Goal: Task Accomplishment & Management: Use online tool/utility

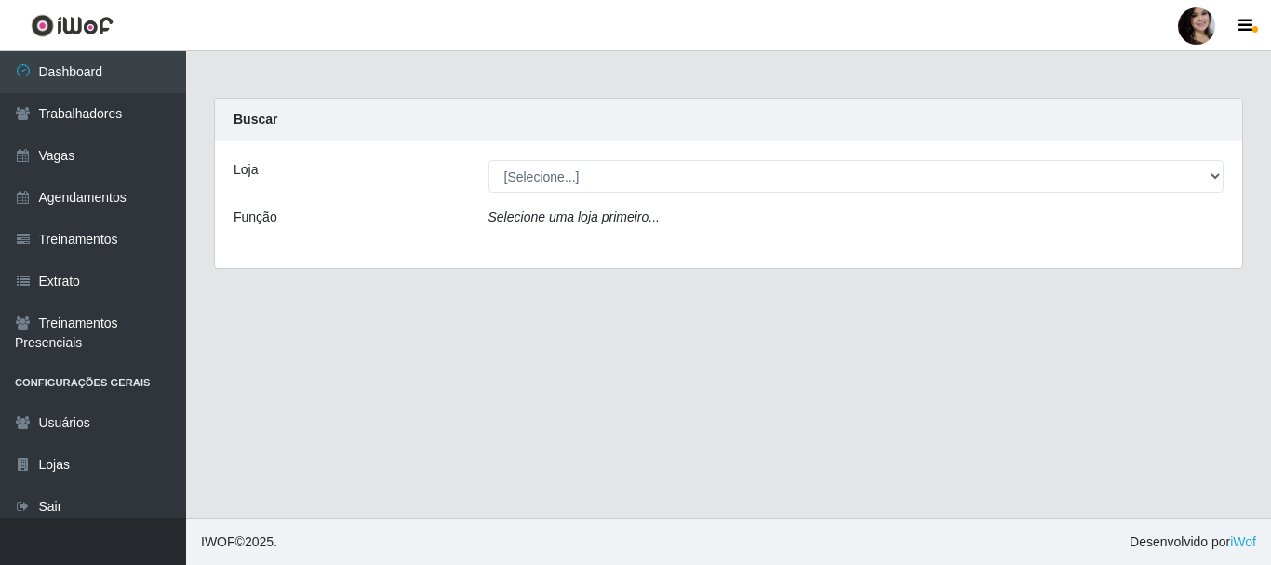
select select "399"
click at [489, 160] on select "[Selecione...] SuperFácil Atacado - [PERSON_NAME]" at bounding box center [857, 176] width 736 height 33
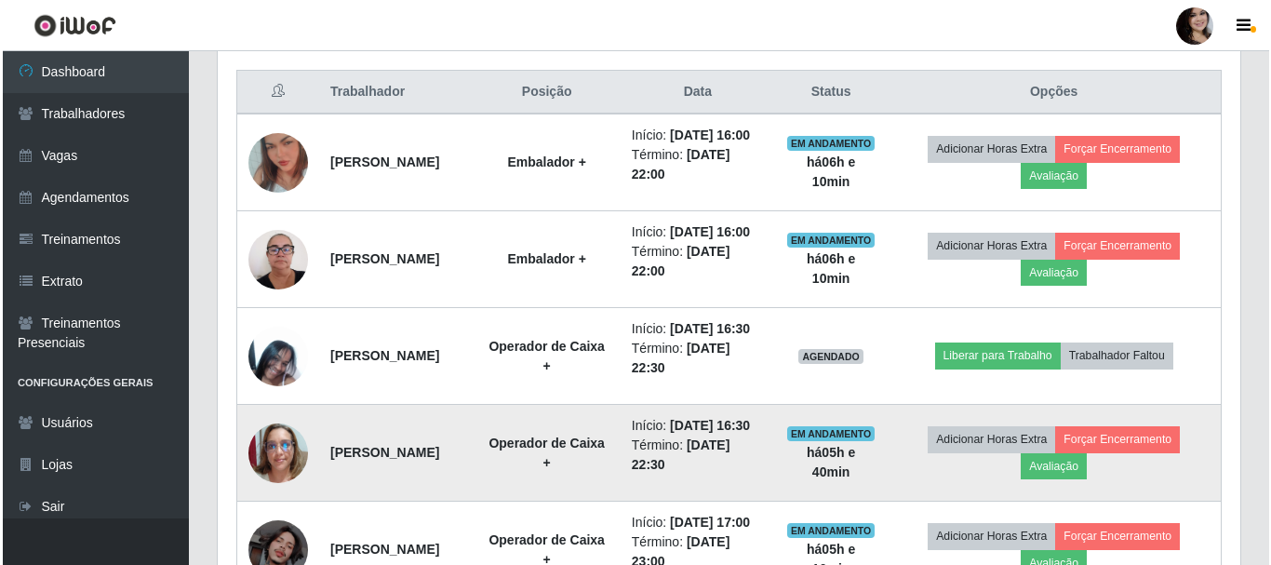
scroll to position [665, 0]
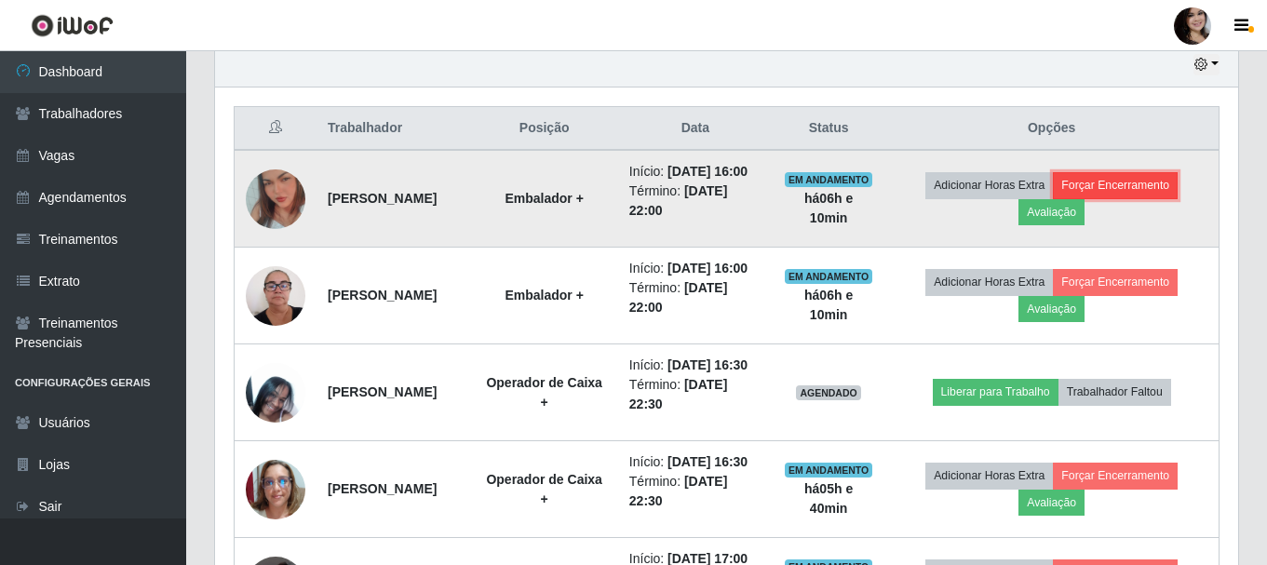
click at [1124, 198] on button "Forçar Encerramento" at bounding box center [1115, 185] width 125 height 26
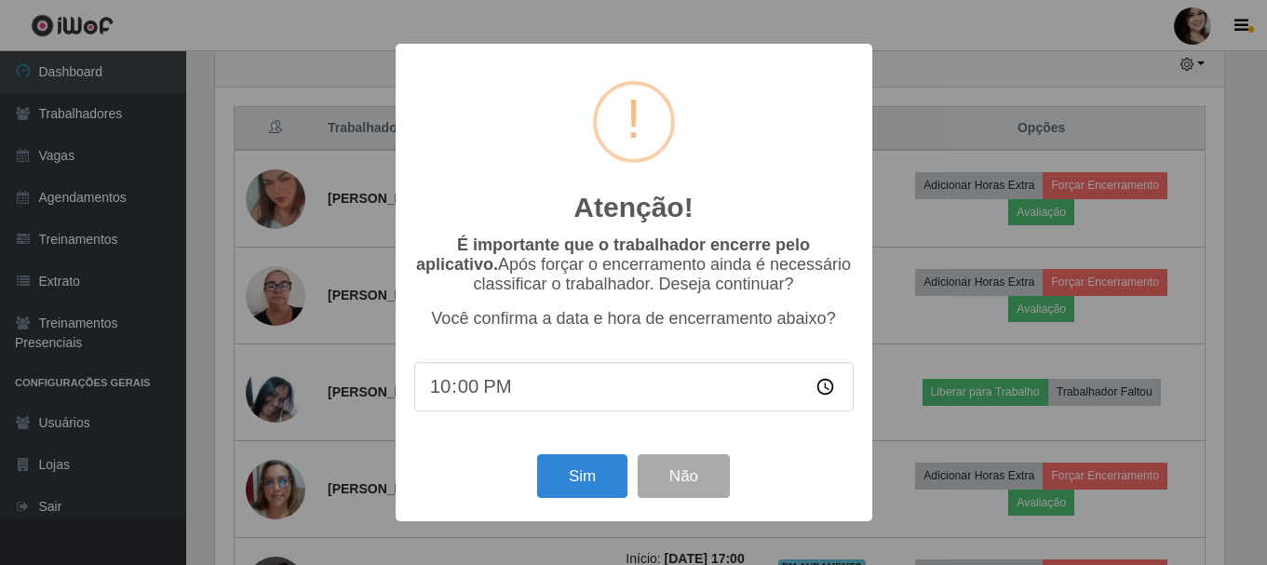
scroll to position [386, 1014]
click at [593, 483] on button "Sim" at bounding box center [584, 476] width 90 height 44
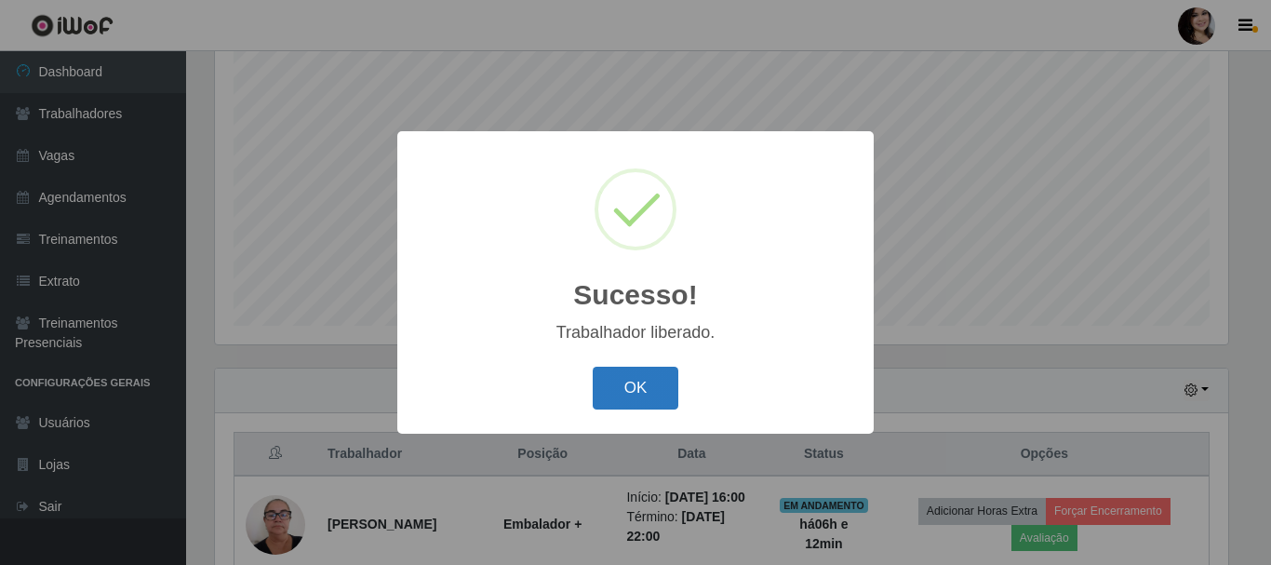
click at [637, 388] on button "OK" at bounding box center [636, 389] width 87 height 44
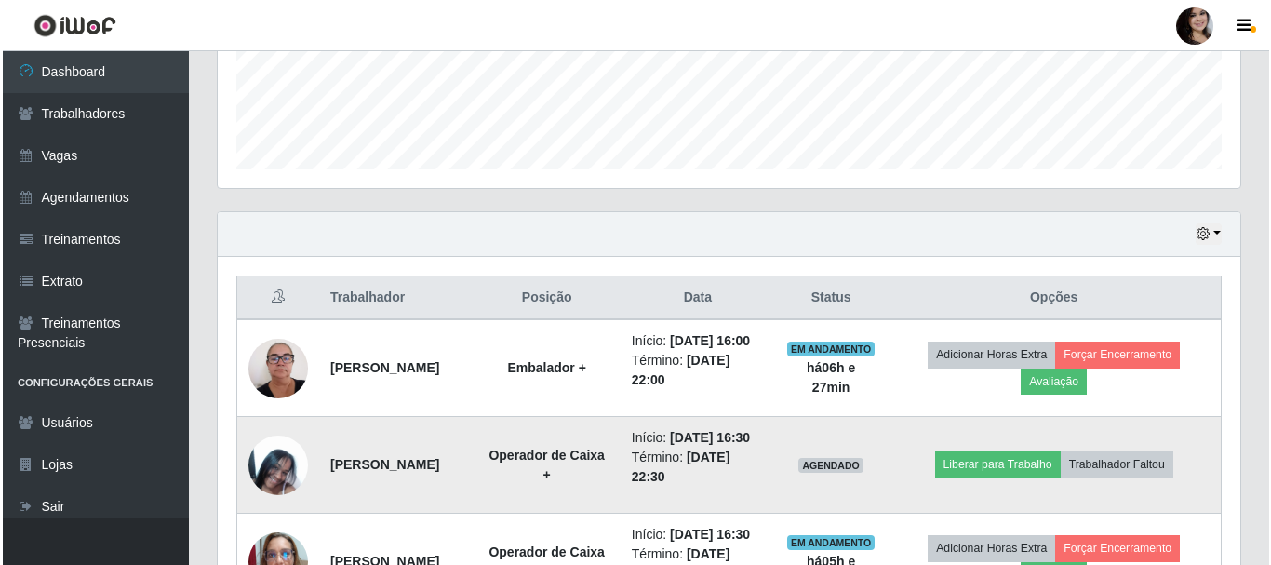
scroll to position [712, 0]
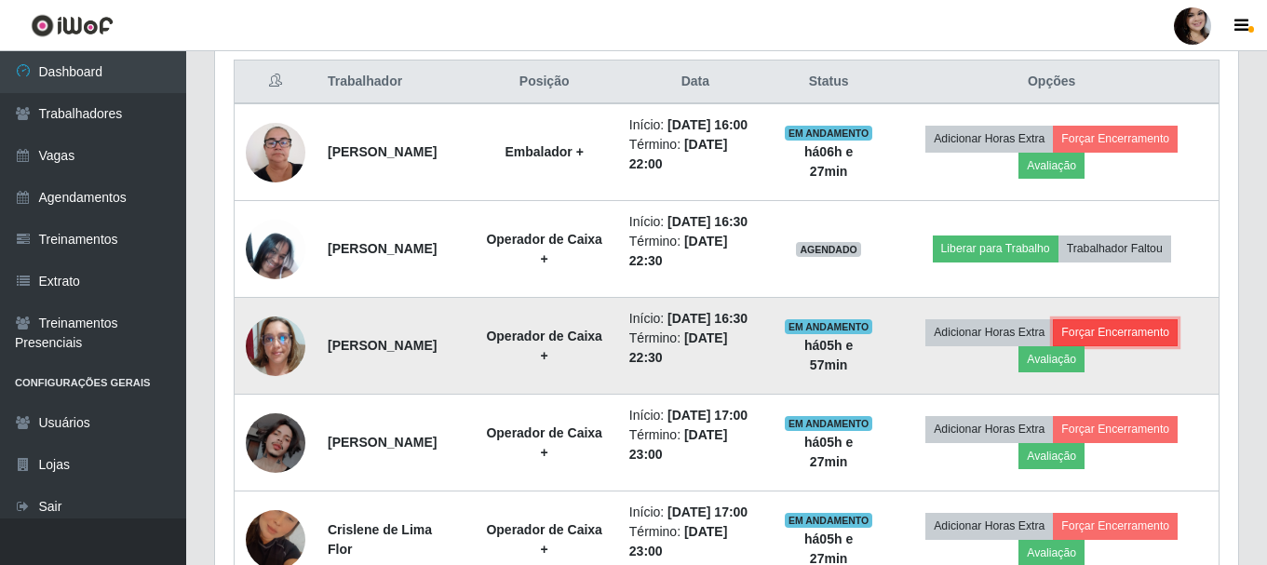
click at [1152, 345] on button "Forçar Encerramento" at bounding box center [1115, 332] width 125 height 26
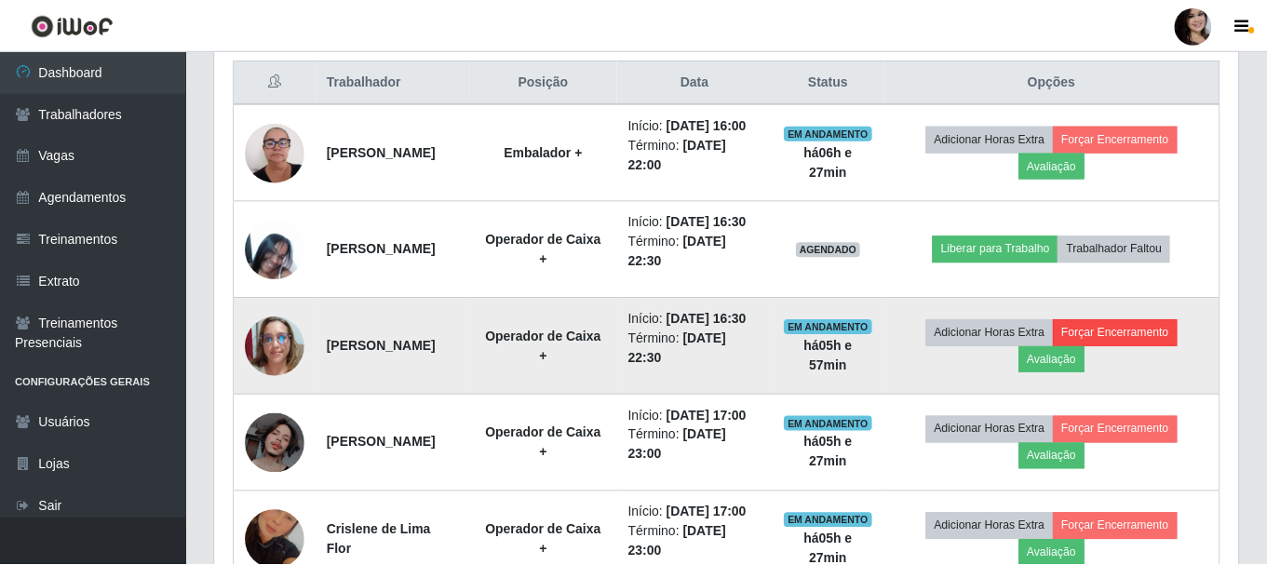
scroll to position [386, 1014]
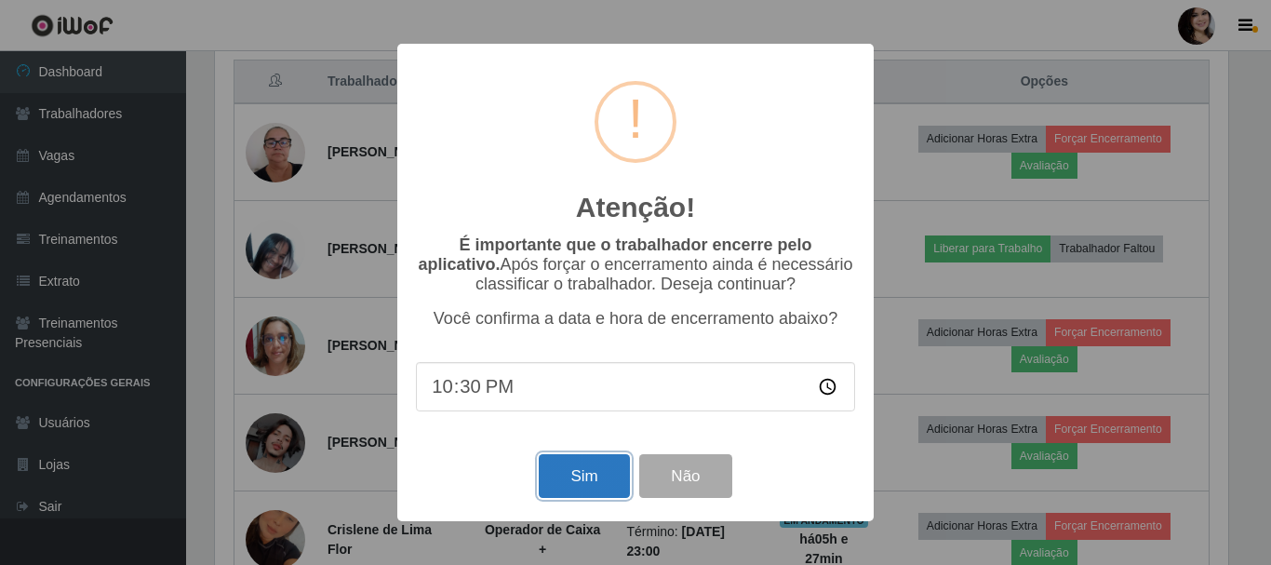
click at [579, 473] on button "Sim" at bounding box center [584, 476] width 90 height 44
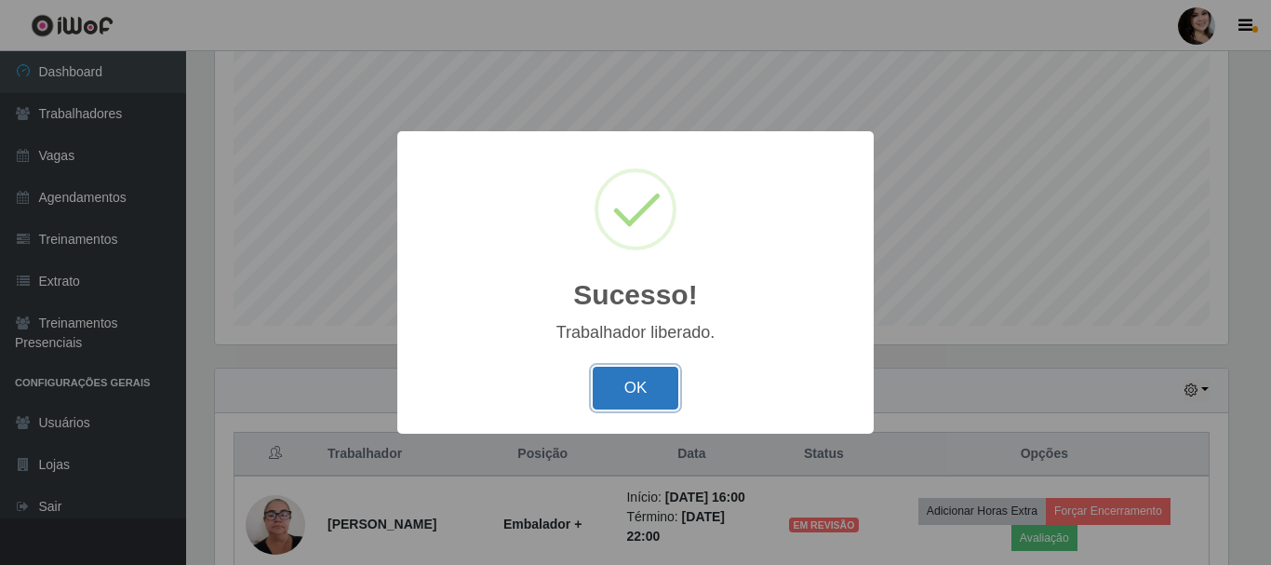
click at [668, 383] on button "OK" at bounding box center [636, 389] width 87 height 44
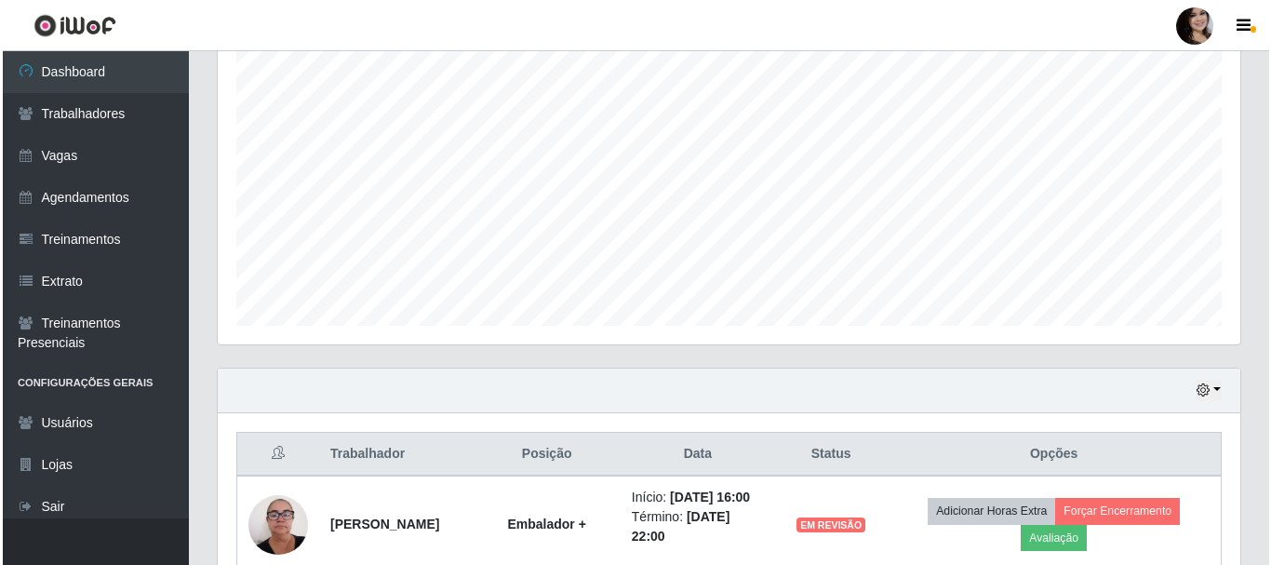
scroll to position [712, 0]
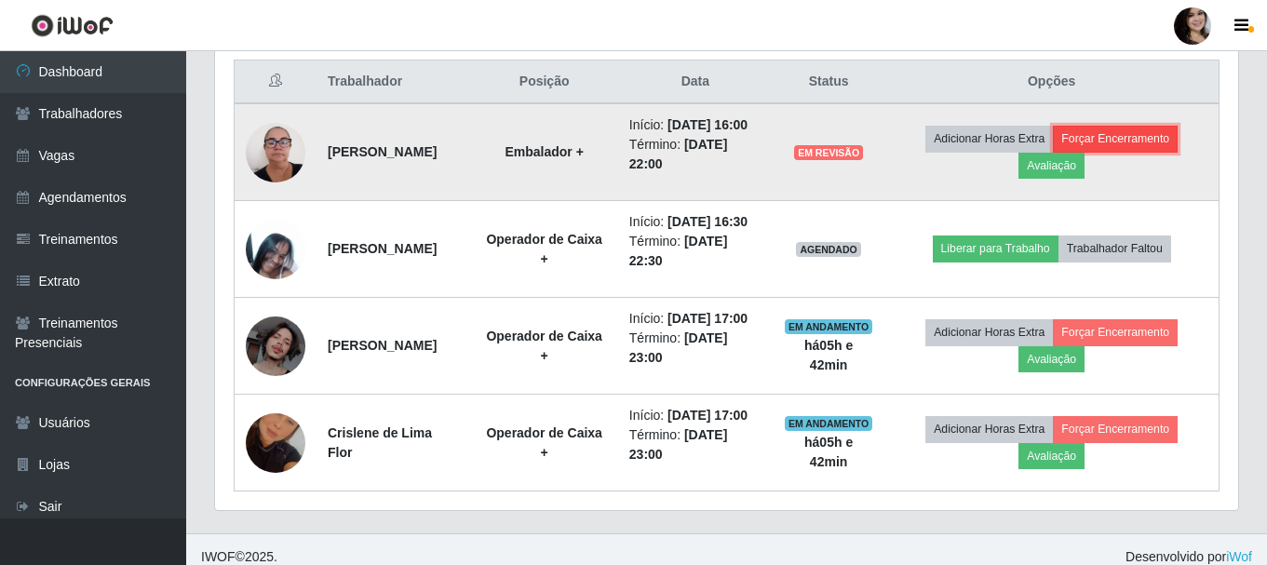
click at [1137, 146] on button "Forçar Encerramento" at bounding box center [1115, 139] width 125 height 26
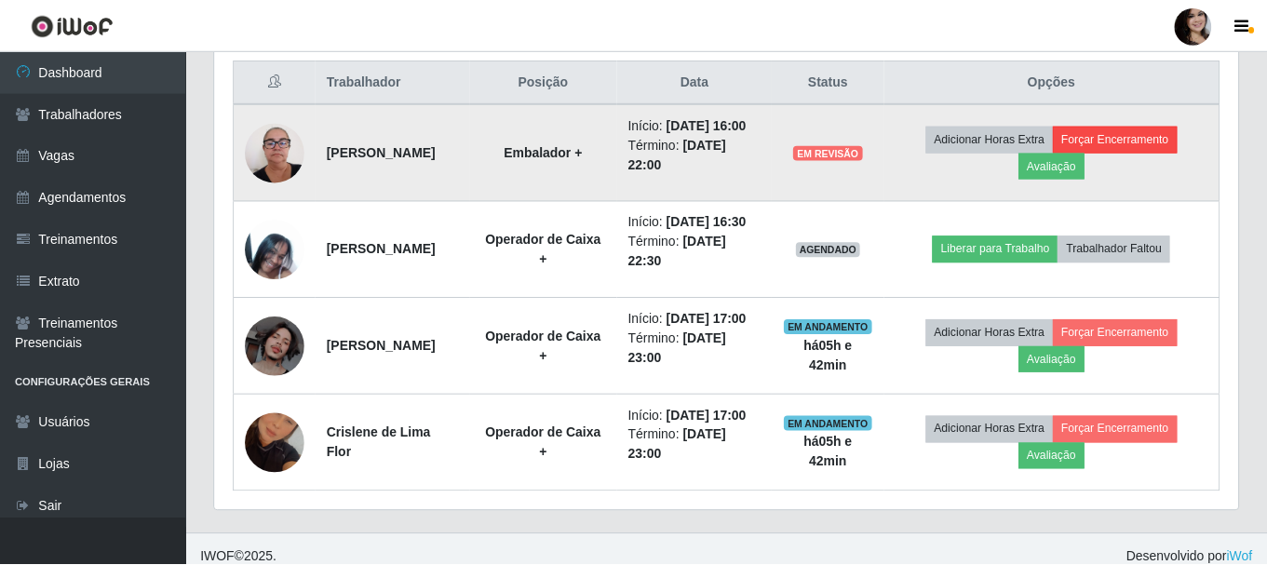
scroll to position [386, 1014]
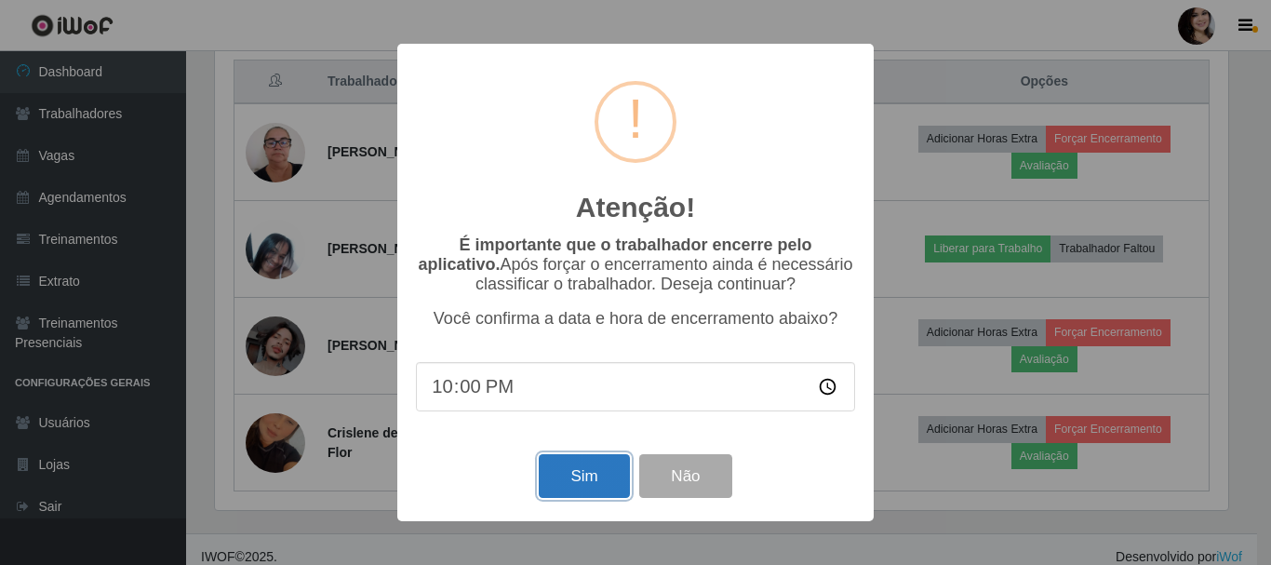
click at [580, 488] on button "Sim" at bounding box center [584, 476] width 90 height 44
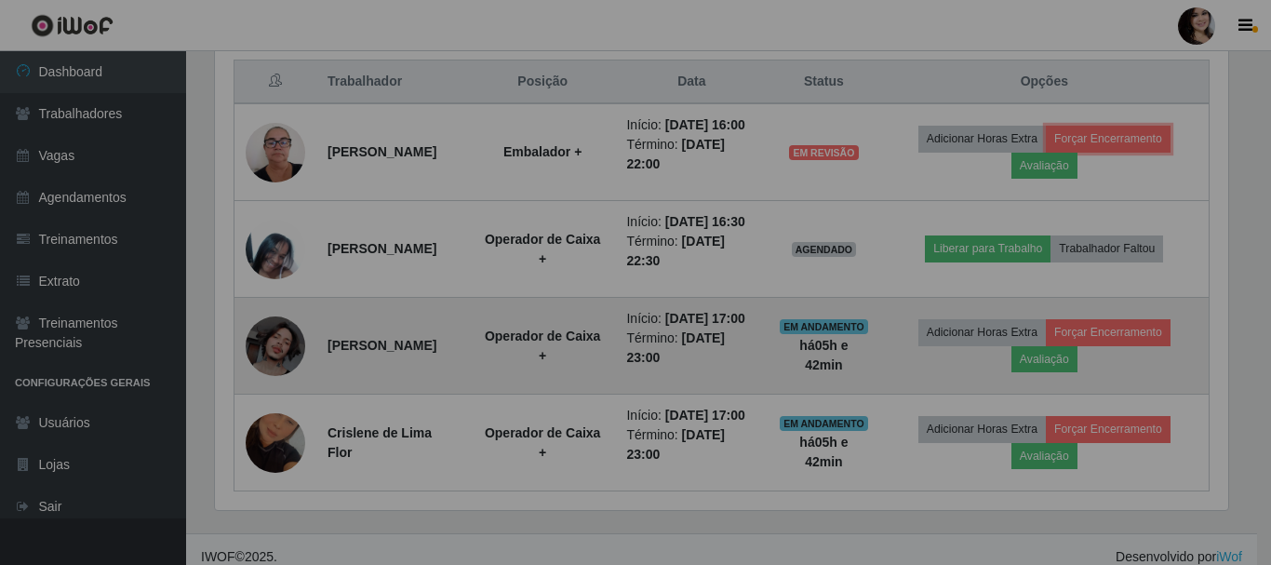
scroll to position [386, 1023]
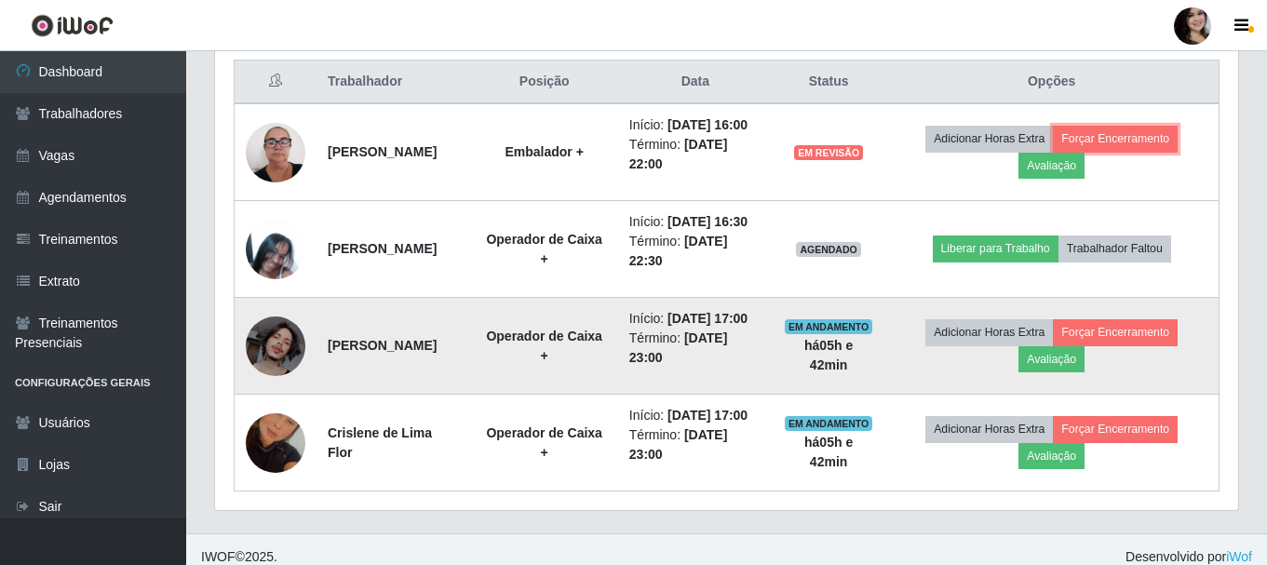
click at [1053, 126] on button "Forçar Encerramento" at bounding box center [1115, 139] width 125 height 26
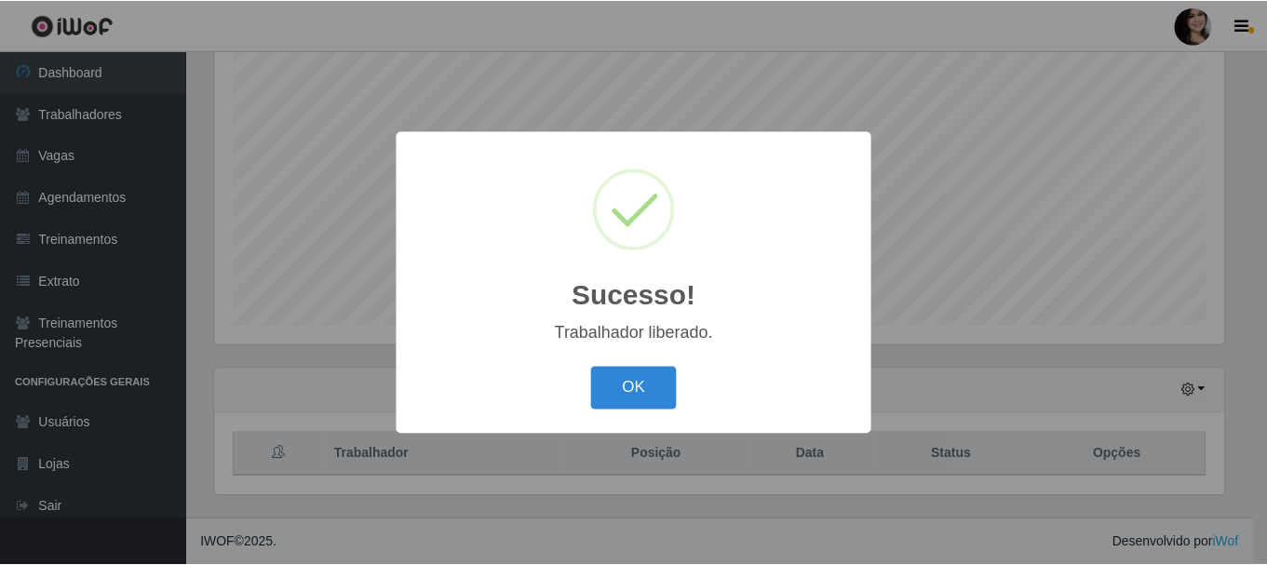
scroll to position [340, 0]
click at [593, 367] on button "OK" at bounding box center [636, 389] width 87 height 44
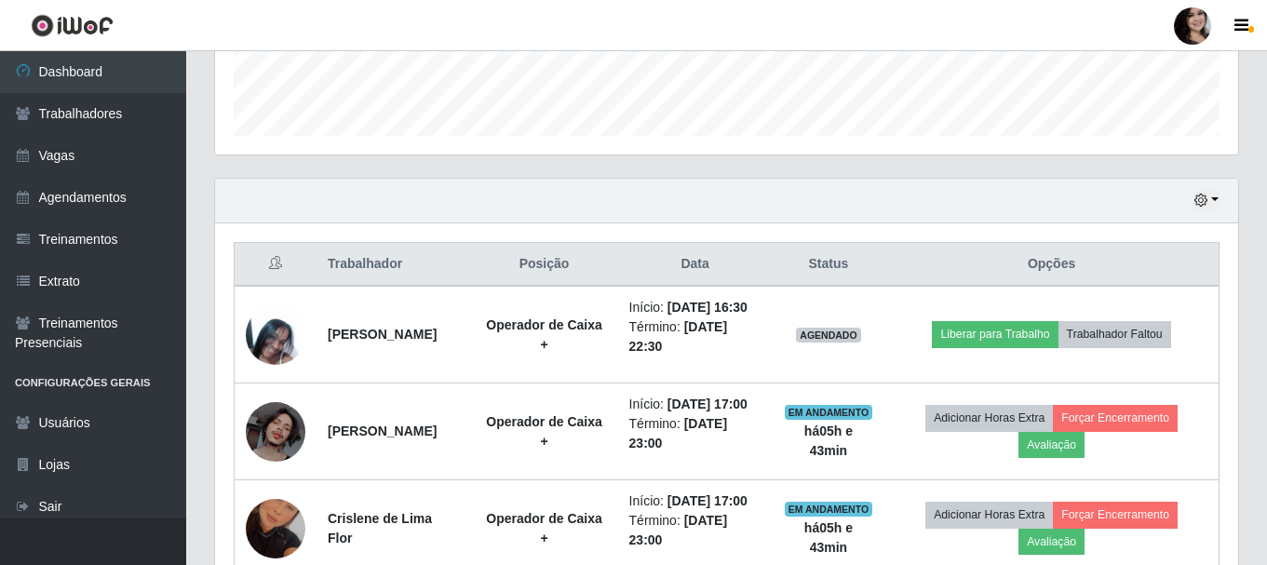
scroll to position [689, 0]
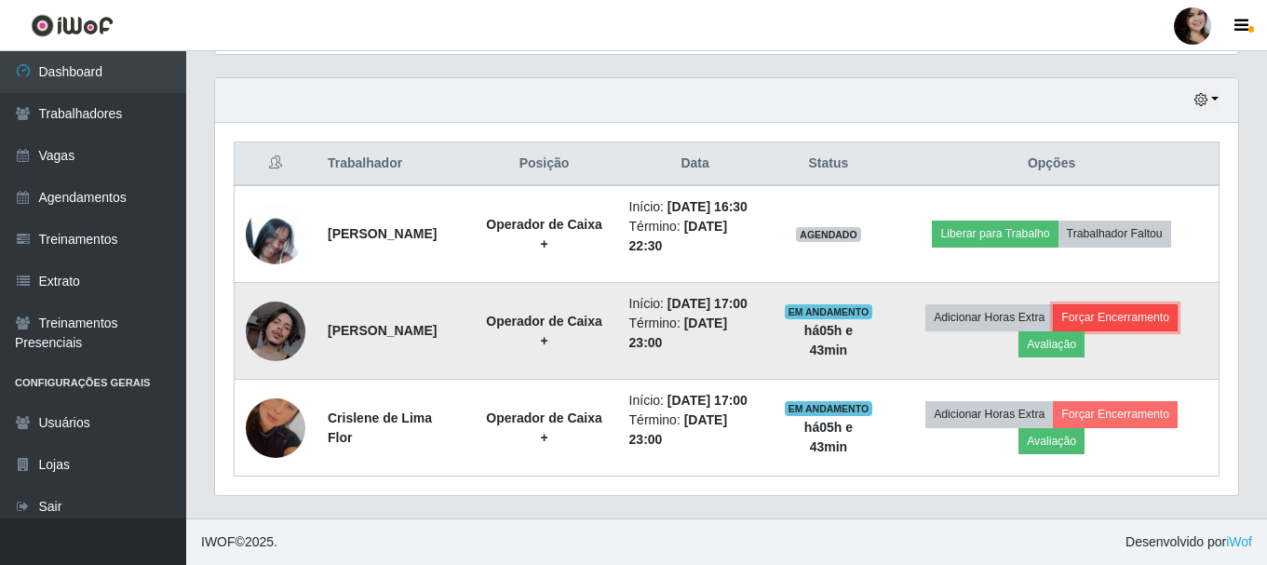
click at [1170, 304] on button "Forçar Encerramento" at bounding box center [1115, 317] width 125 height 26
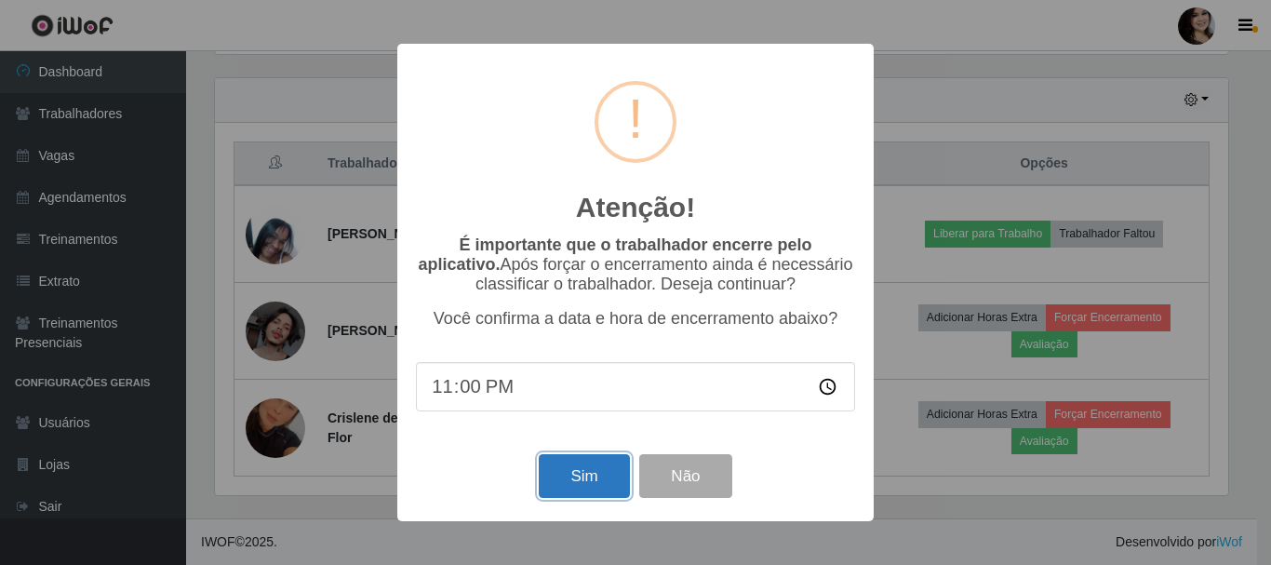
click at [599, 487] on button "Sim" at bounding box center [584, 476] width 90 height 44
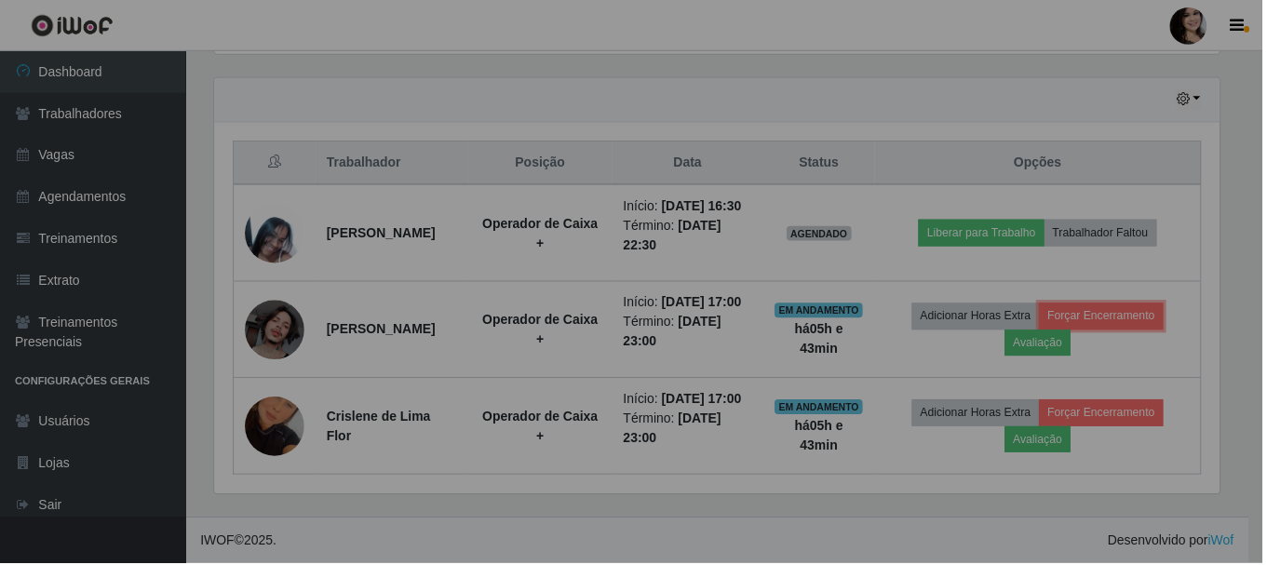
scroll to position [386, 1023]
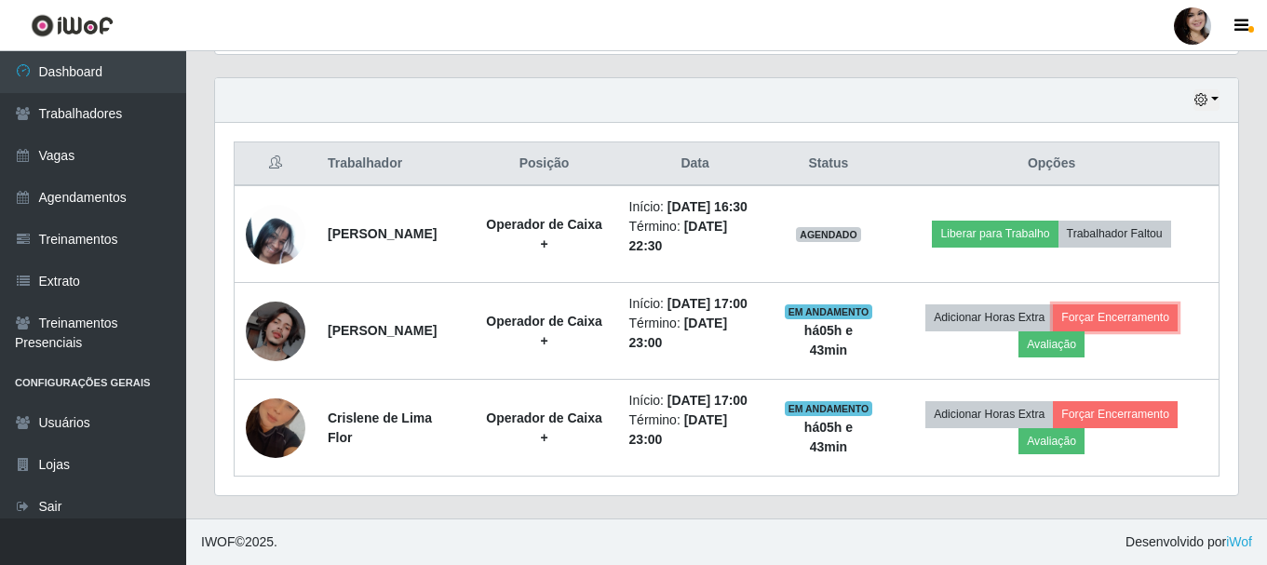
click at [1053, 304] on button "Forçar Encerramento" at bounding box center [1115, 317] width 125 height 26
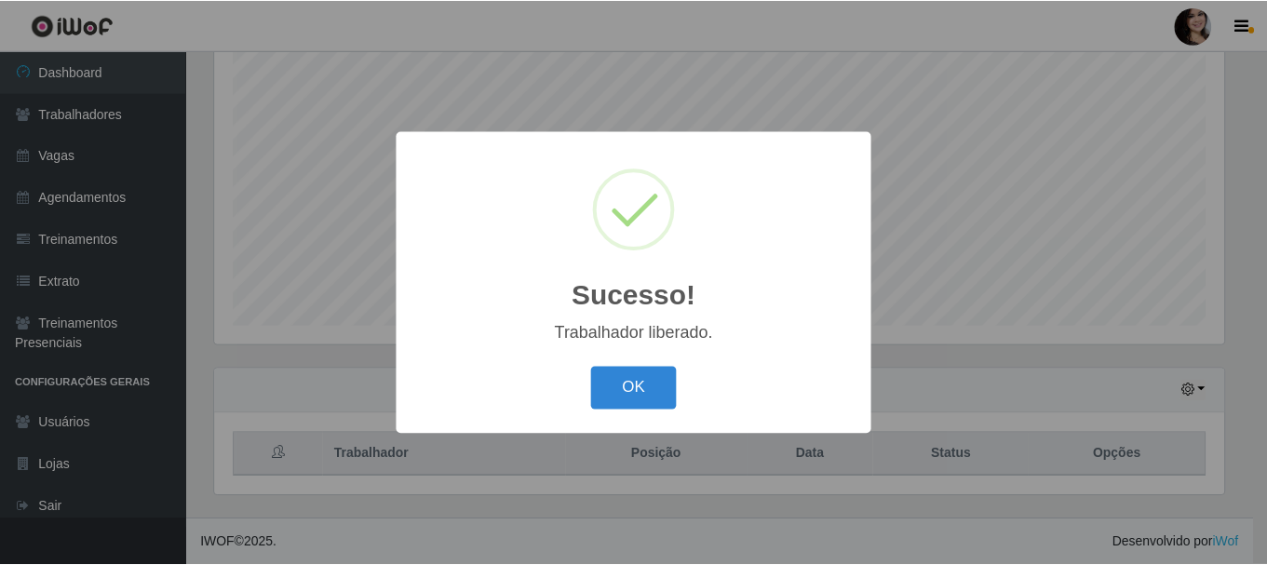
scroll to position [340, 0]
click at [593, 367] on button "OK" at bounding box center [636, 389] width 87 height 44
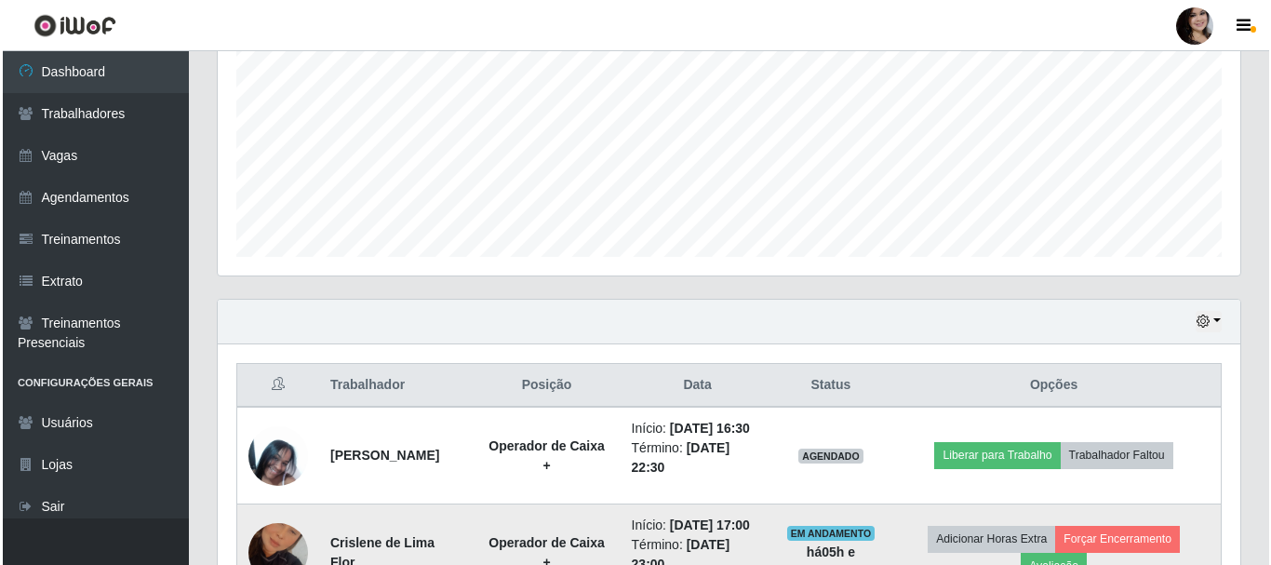
scroll to position [572, 0]
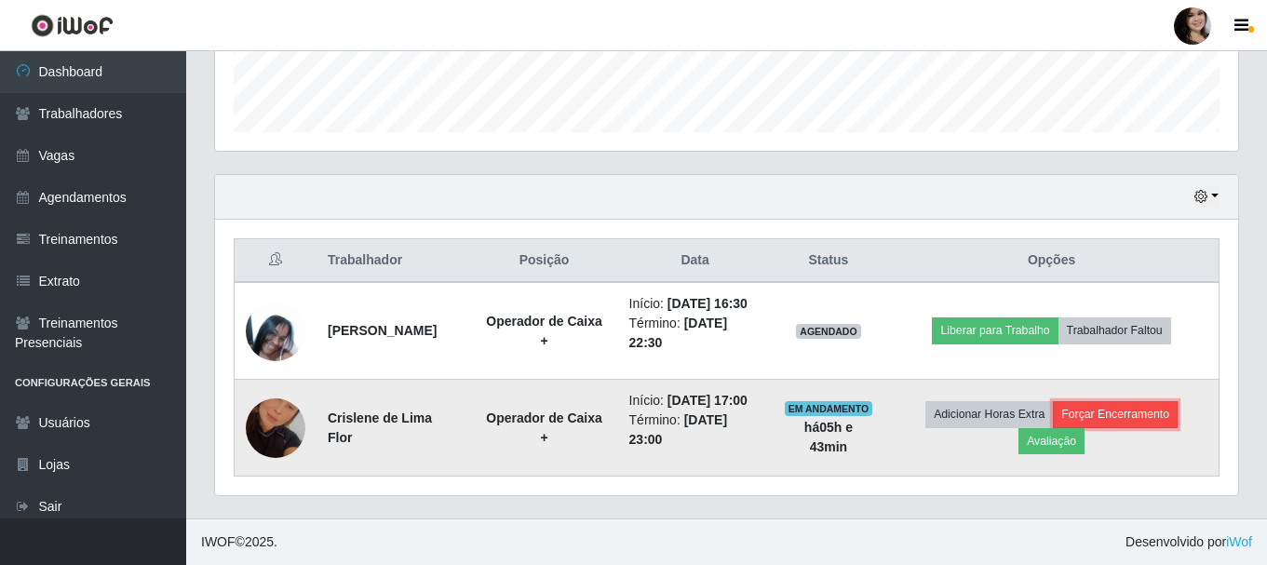
click at [1149, 409] on button "Forçar Encerramento" at bounding box center [1115, 414] width 125 height 26
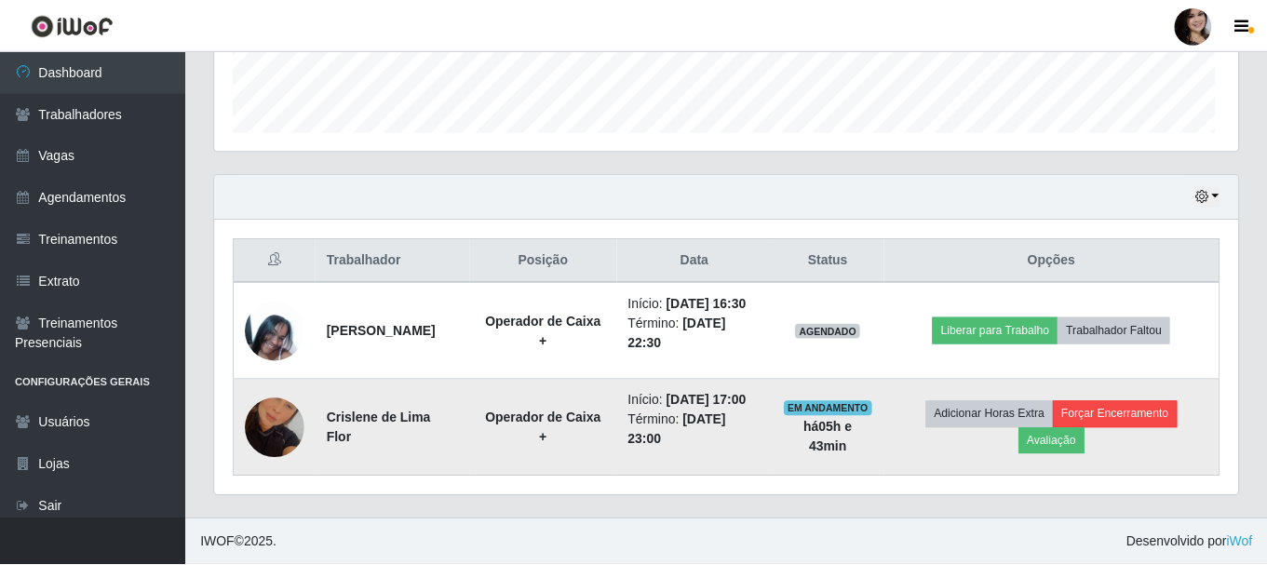
scroll to position [386, 1014]
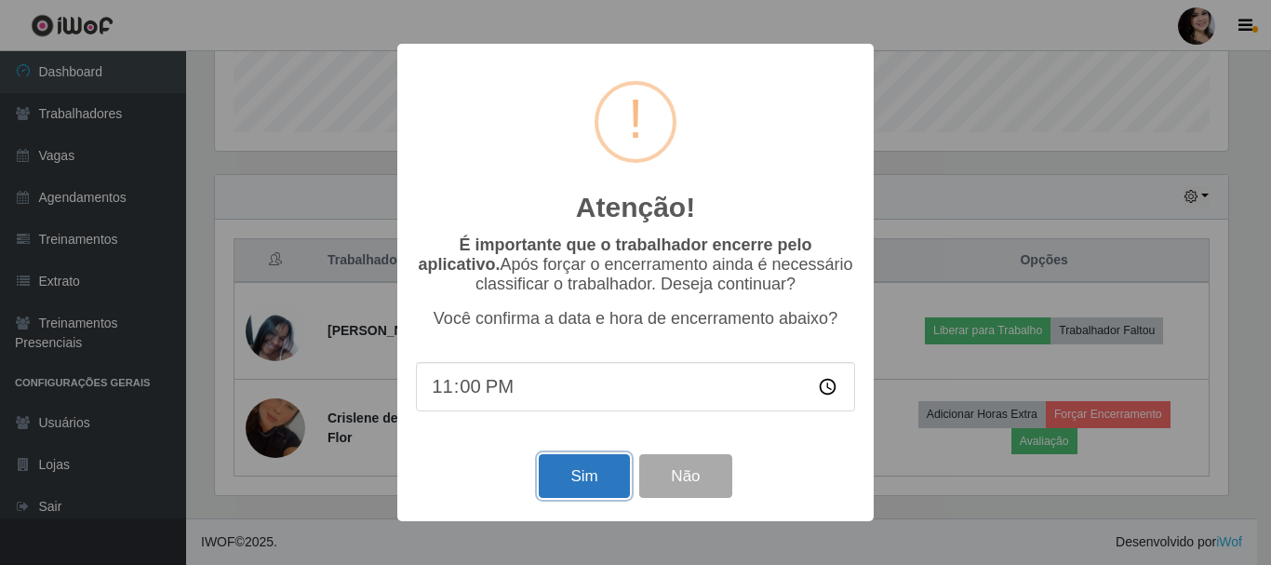
click at [580, 483] on button "Sim" at bounding box center [584, 476] width 90 height 44
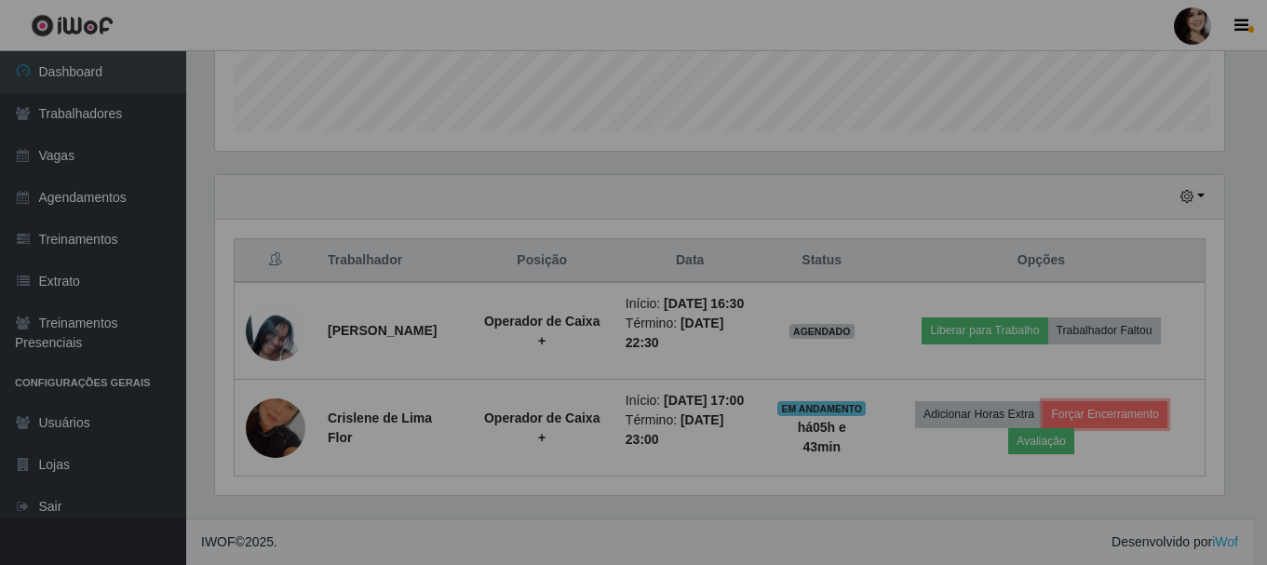
scroll to position [386, 1023]
click at [1042, 401] on button "Forçar Encerramento" at bounding box center [1104, 414] width 125 height 26
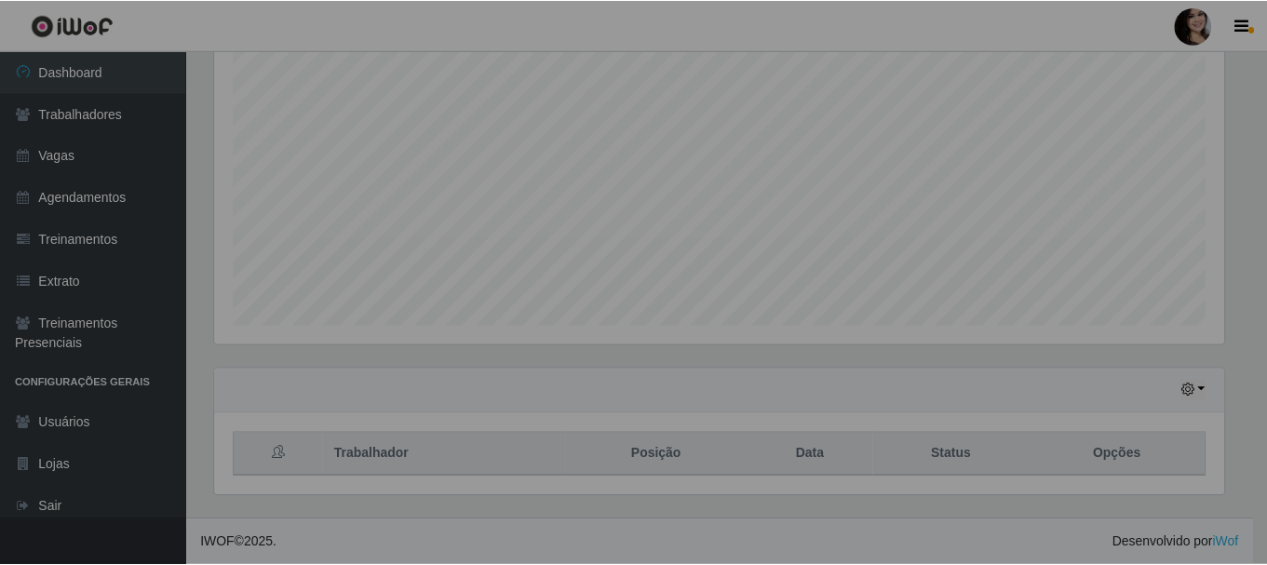
scroll to position [0, 0]
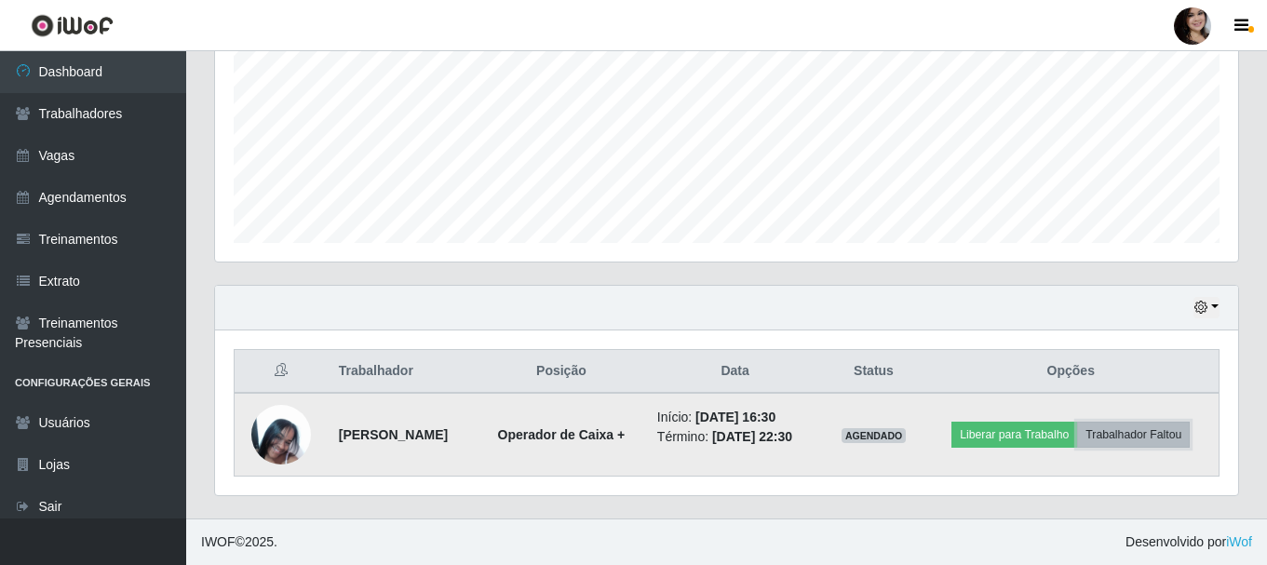
click at [1093, 446] on button "Trabalhador Faltou" at bounding box center [1133, 435] width 113 height 26
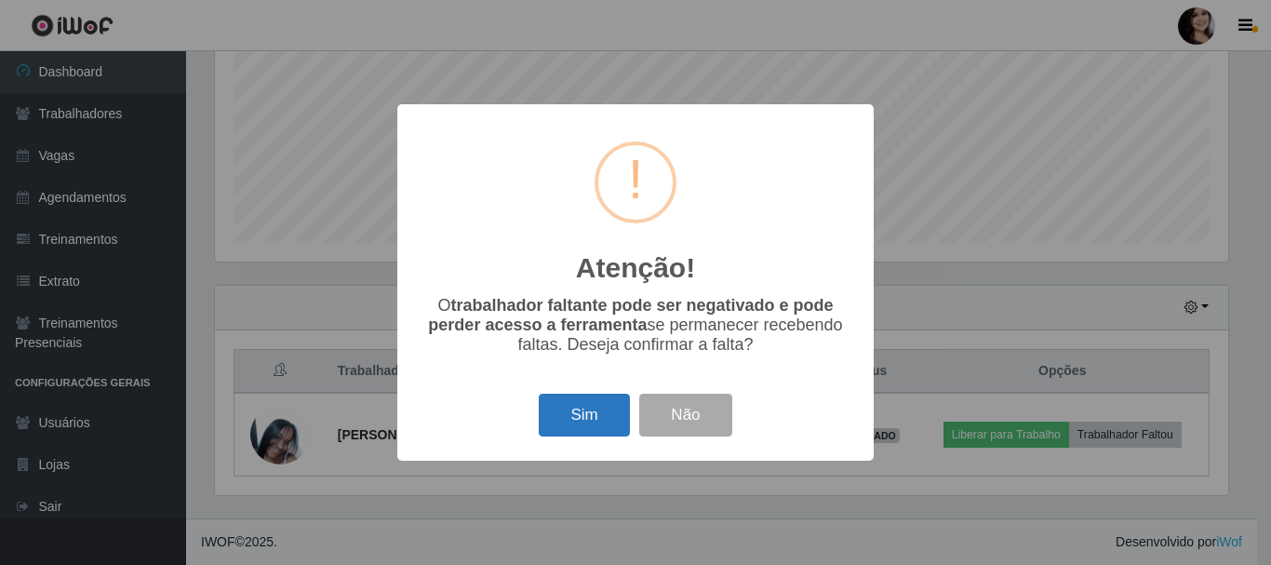
click at [592, 423] on button "Sim" at bounding box center [584, 416] width 90 height 44
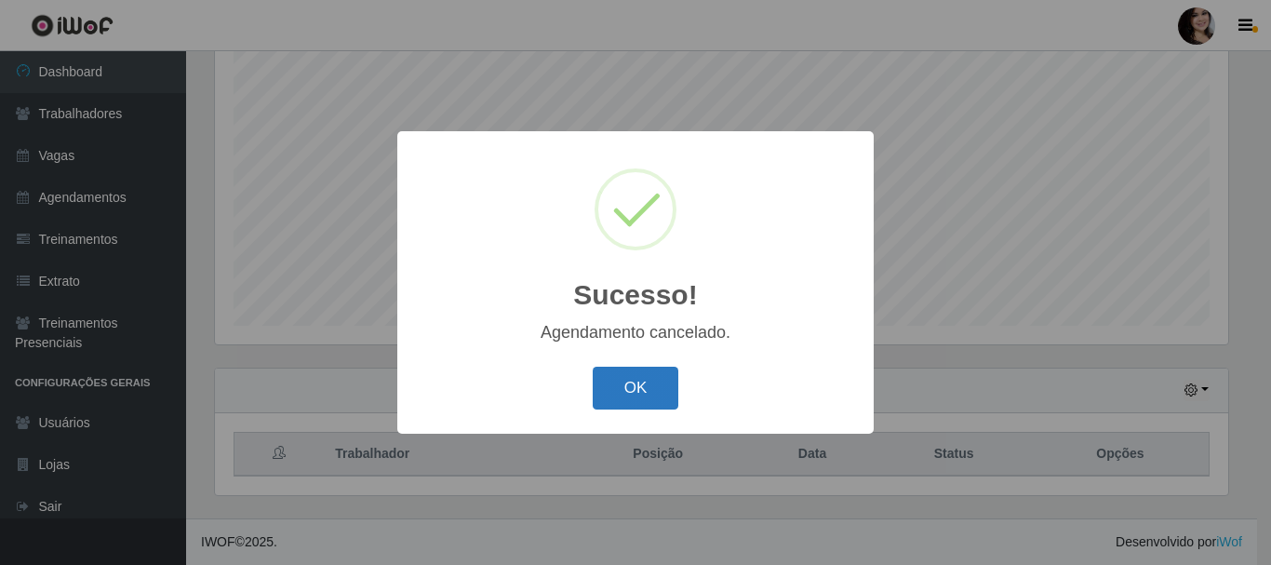
click at [644, 387] on button "OK" at bounding box center [636, 389] width 87 height 44
